Goal: Task Accomplishment & Management: Complete application form

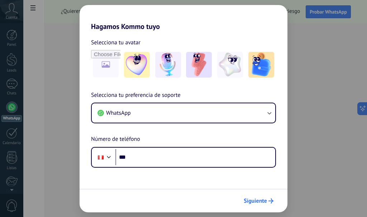
click at [258, 205] on button "Siguiente" at bounding box center [258, 201] width 36 height 12
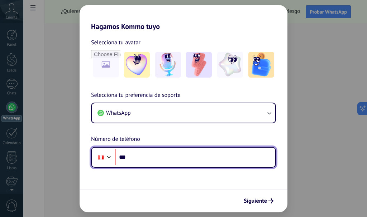
click at [152, 157] on input "***" at bounding box center [195, 157] width 160 height 16
type input "**********"
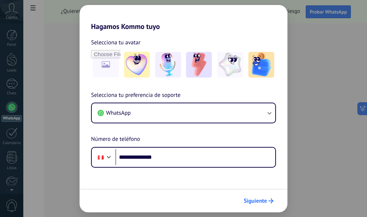
click at [255, 200] on span "Siguiente" at bounding box center [255, 201] width 23 height 5
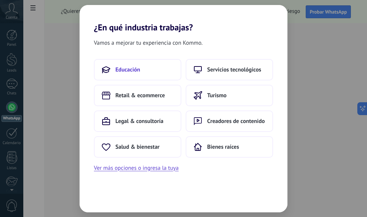
click at [132, 73] on span "Educación" at bounding box center [127, 69] width 25 height 7
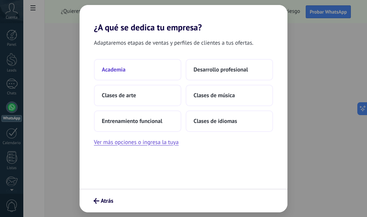
click at [136, 73] on button "Academia" at bounding box center [137, 69] width 87 height 21
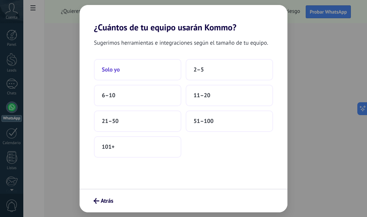
click at [129, 72] on button "Solo yo" at bounding box center [137, 69] width 87 height 21
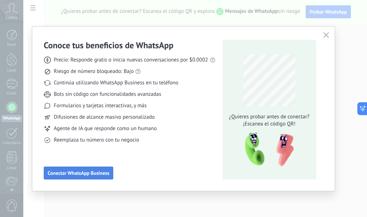
click at [73, 172] on span "Conectar WhatsApp Business" at bounding box center [79, 173] width 62 height 5
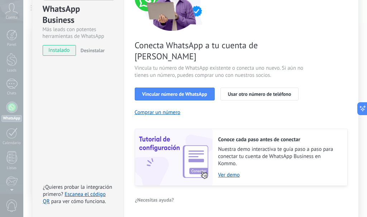
scroll to position [88, 0]
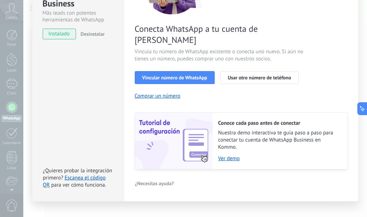
click at [360, 50] on div "WhatsApp Business Más leads con potentes herramientas de WhatsApp instalado Des…" at bounding box center [195, 108] width 344 height 217
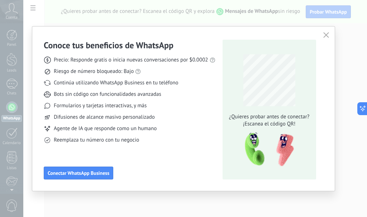
click at [322, 36] on button "button" at bounding box center [325, 35] width 9 height 10
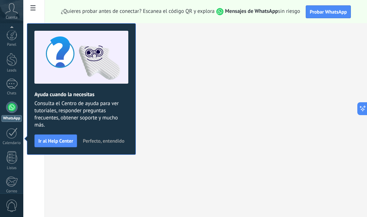
scroll to position [81, 0]
